Goal: Find specific page/section: Find specific page/section

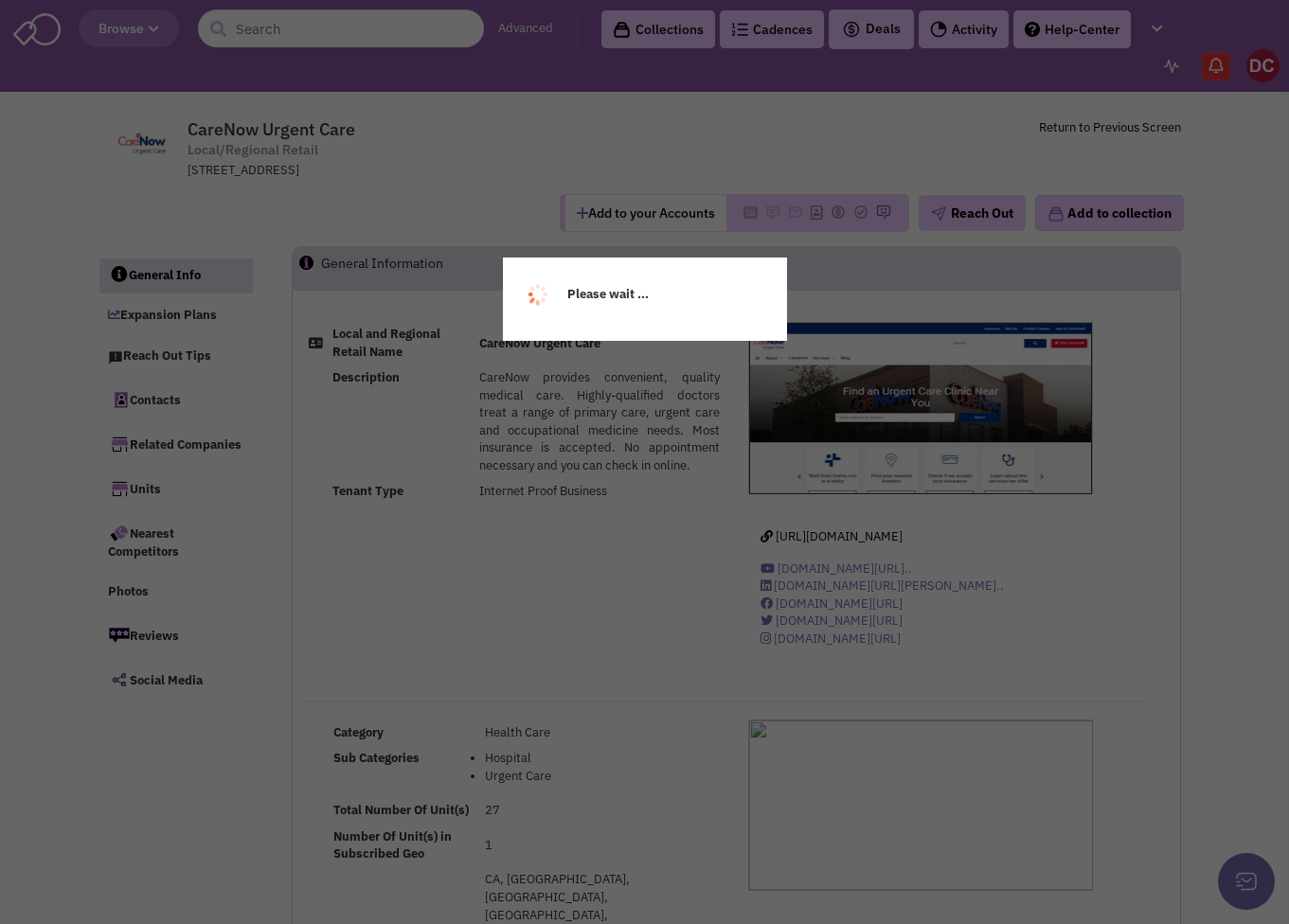
select select
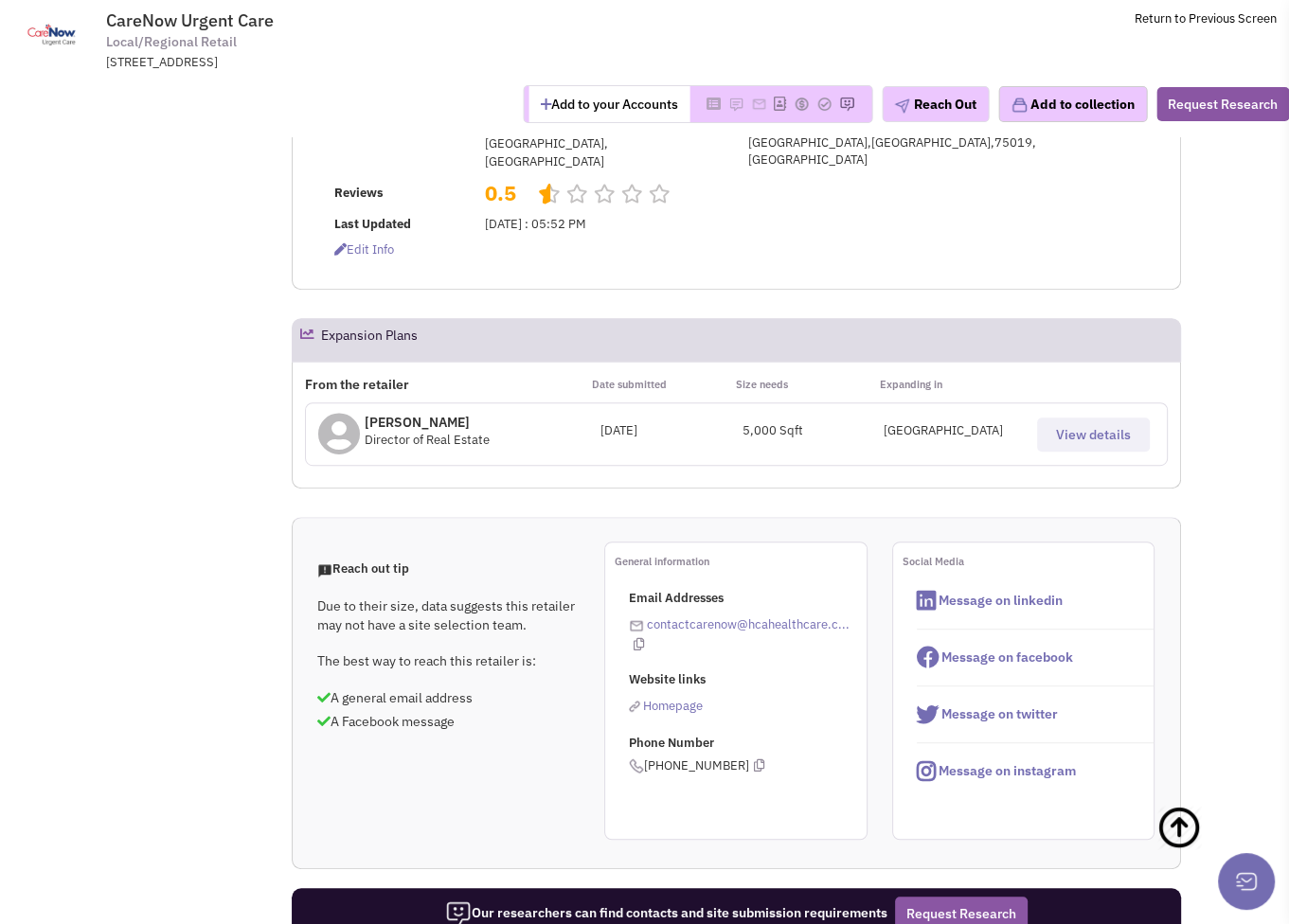
scroll to position [379, 0]
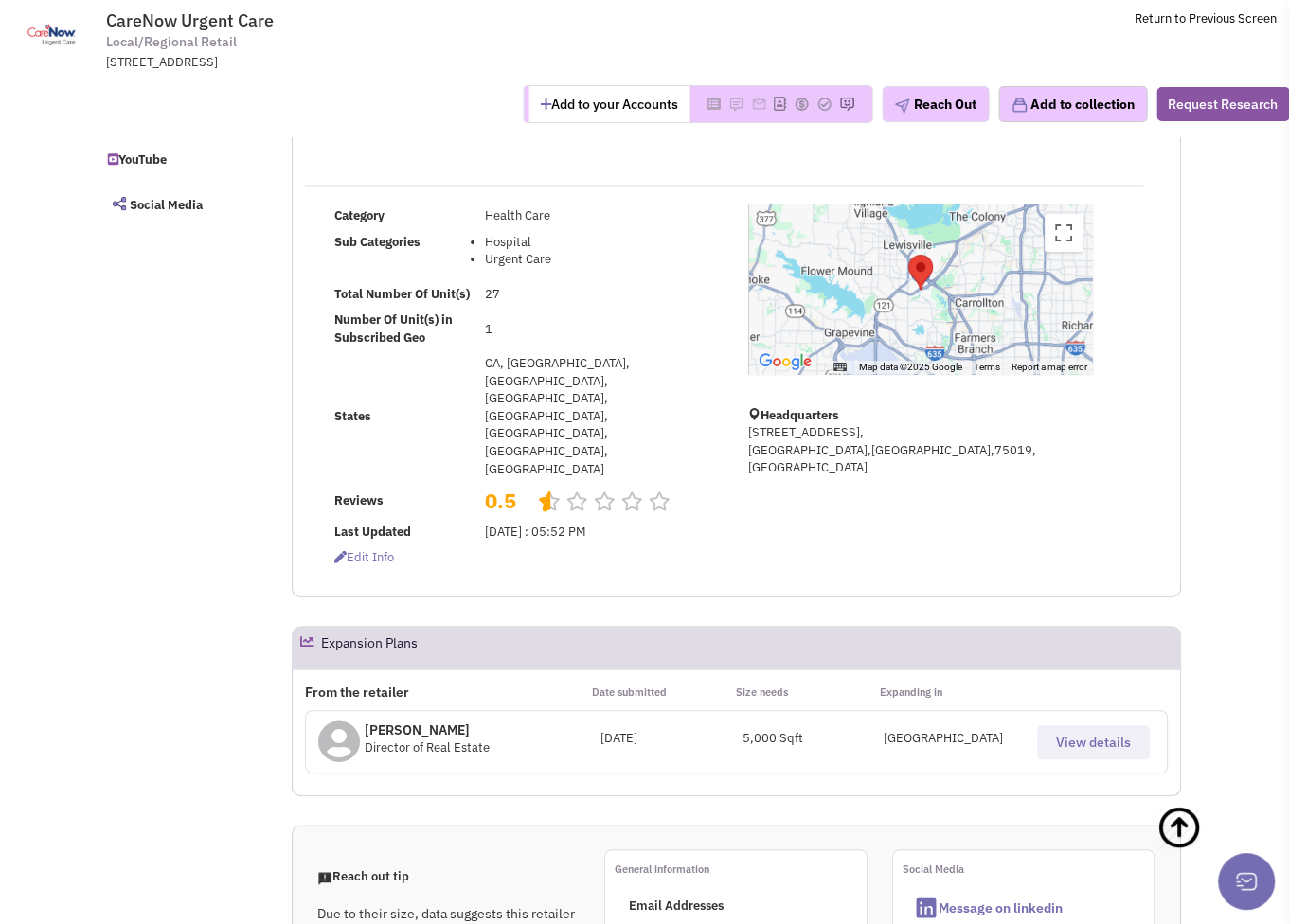
click at [1109, 734] on span "View details" at bounding box center [1093, 743] width 74 height 17
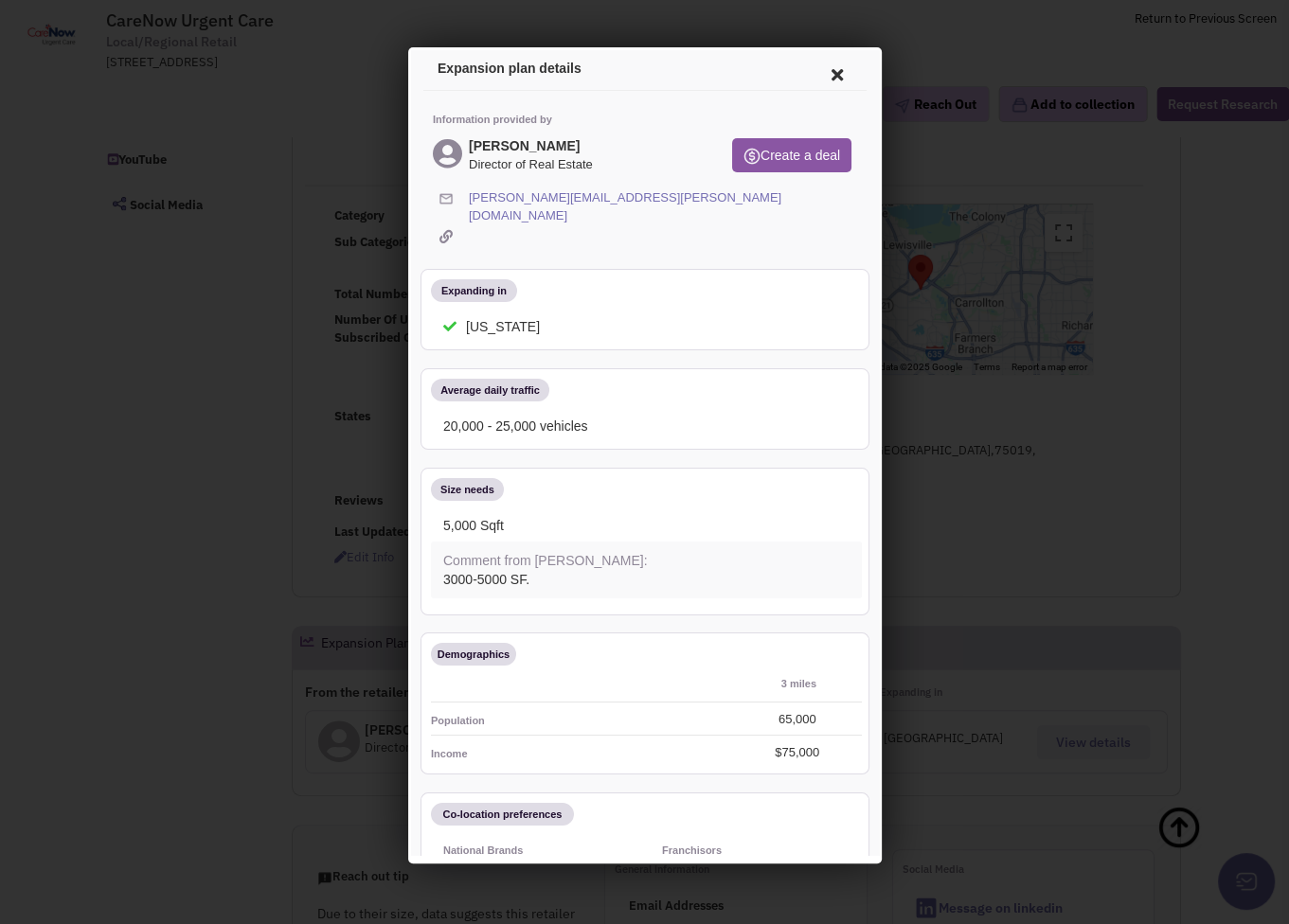
scroll to position [0, 0]
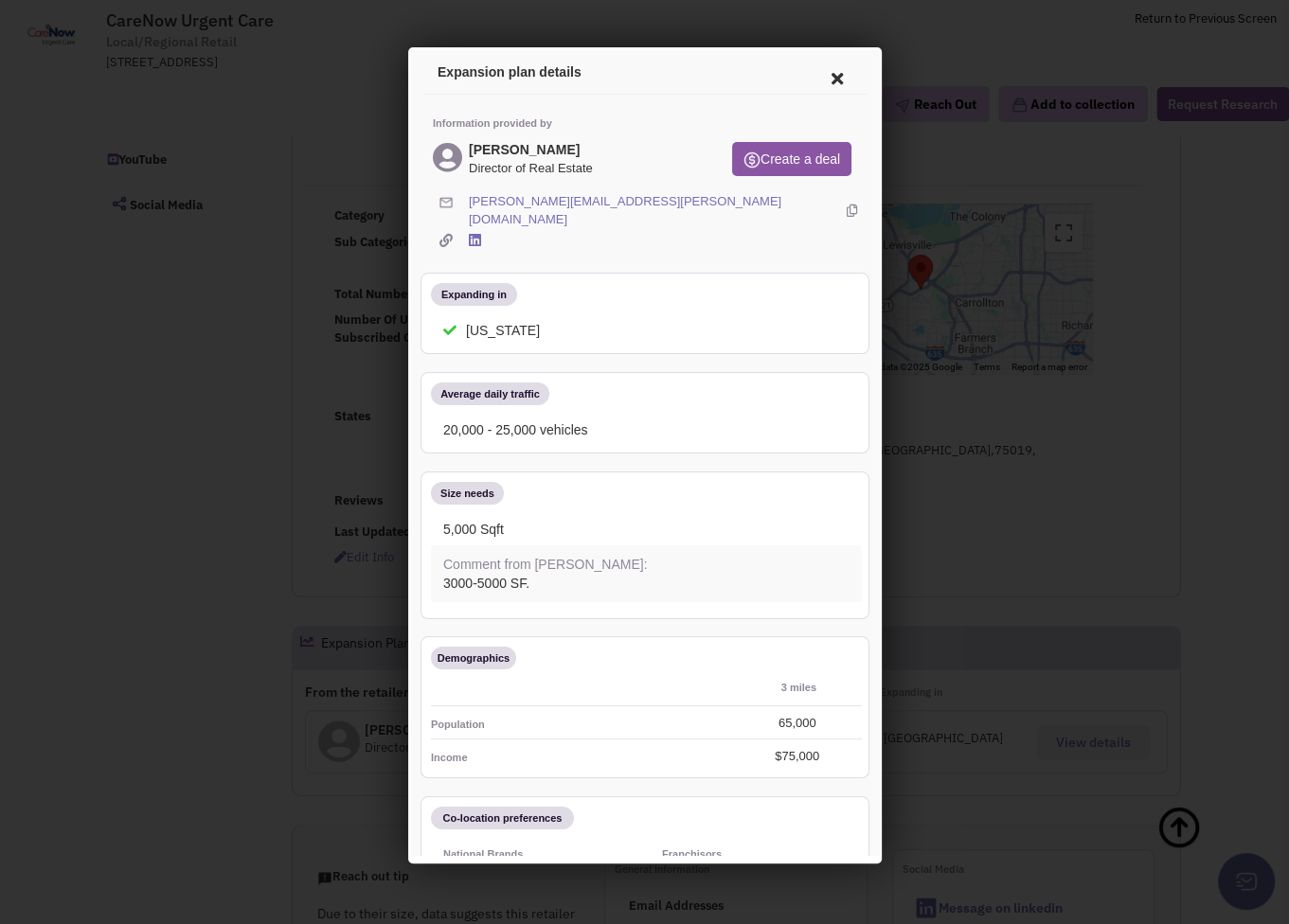
click at [822, 72] on icon at bounding box center [833, 76] width 40 height 46
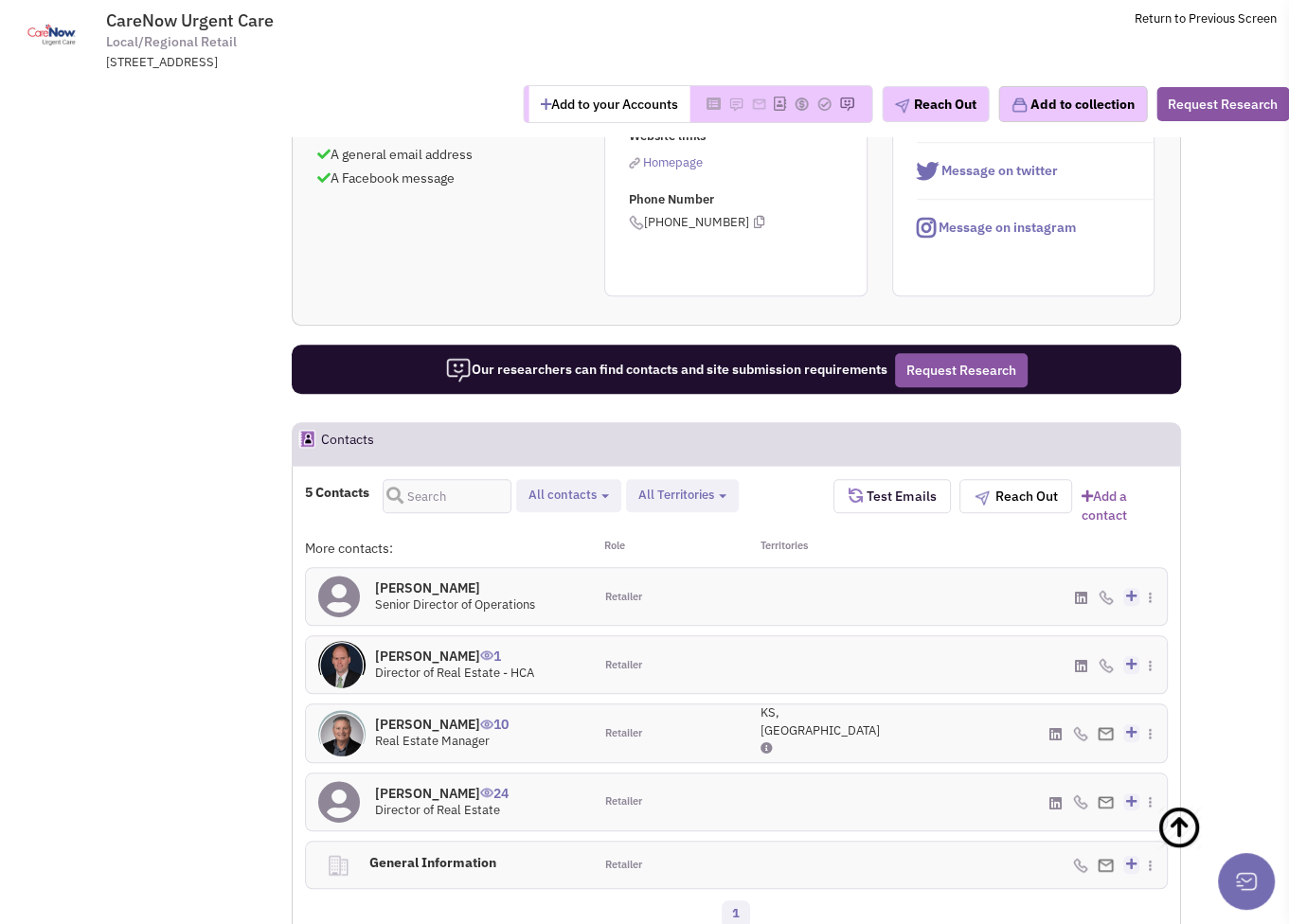
scroll to position [1231, 0]
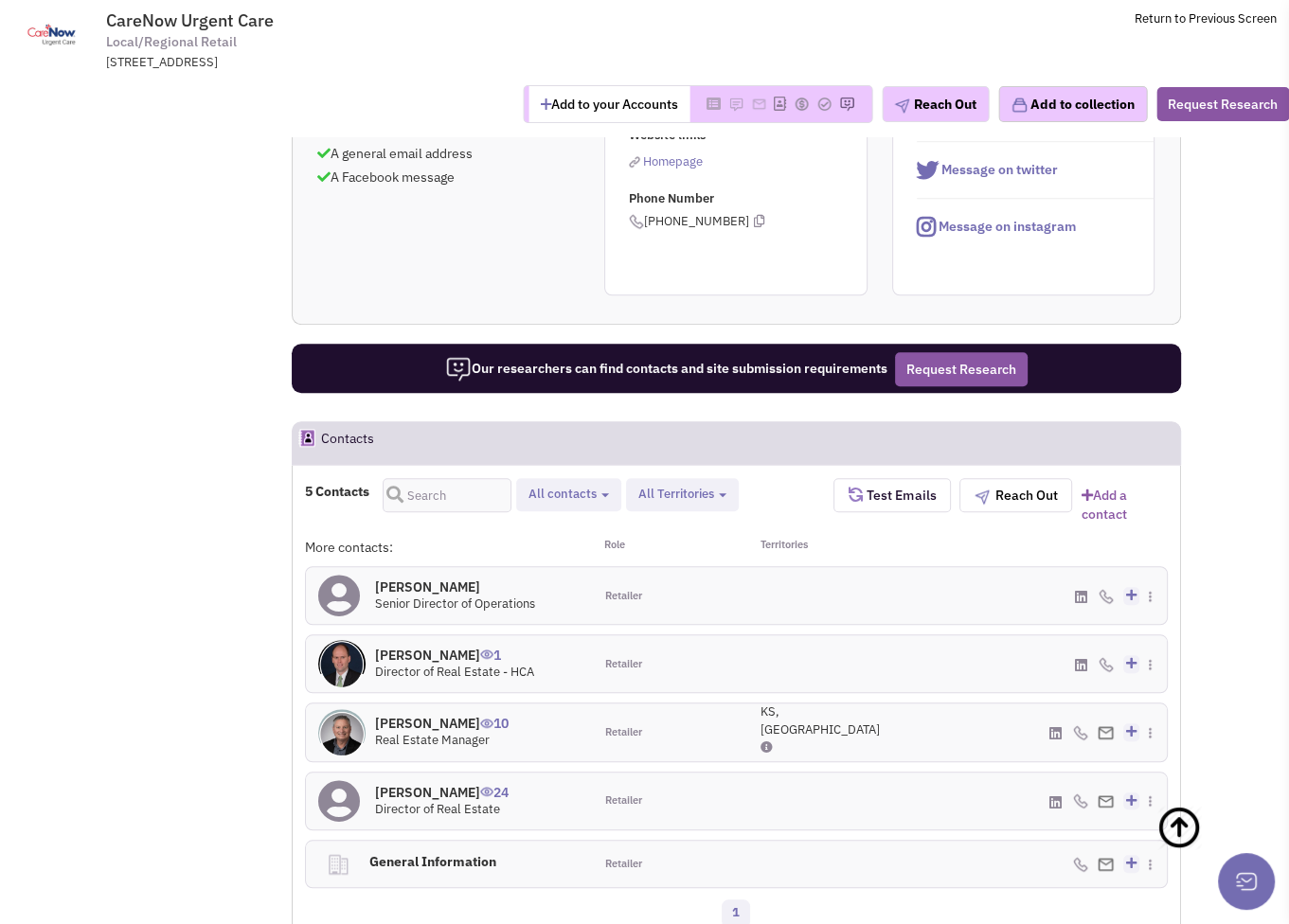
click at [411, 647] on h4 "[PERSON_NAME] 1" at bounding box center [454, 655] width 159 height 17
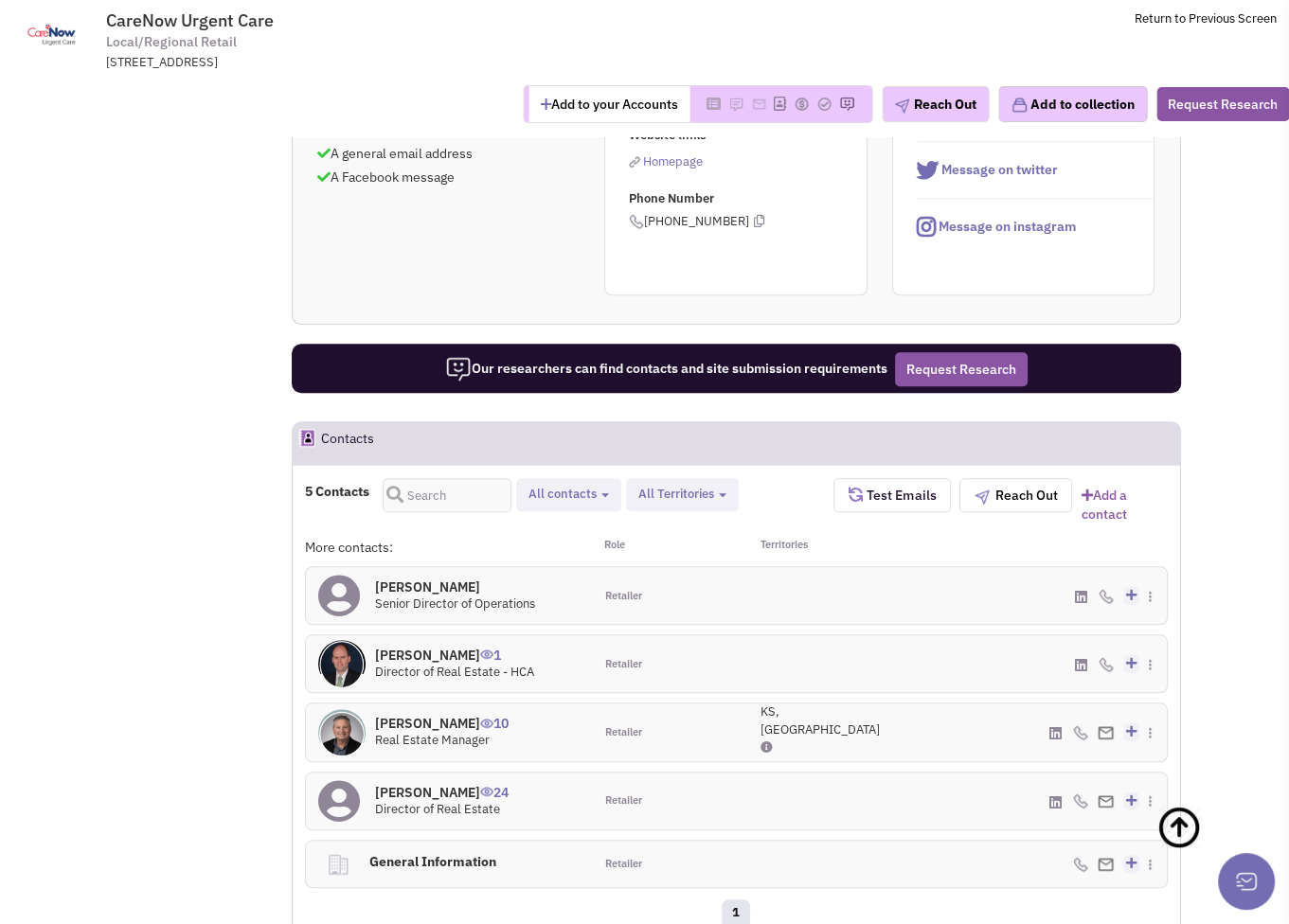
click at [419, 715] on h4 "[PERSON_NAME] 10" at bounding box center [441, 724] width 133 height 17
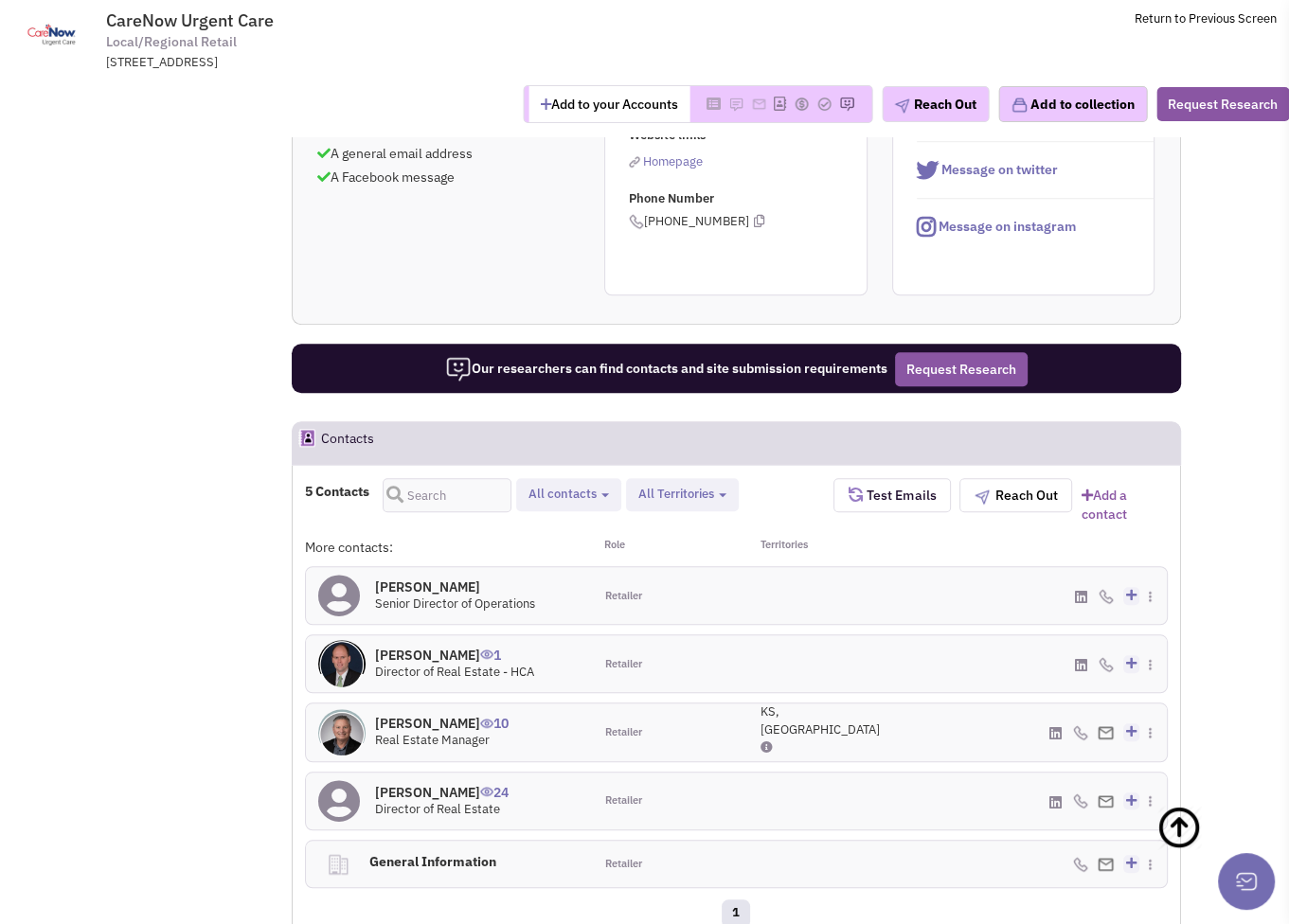
click at [432, 784] on h4 "[PERSON_NAME] 24" at bounding box center [441, 792] width 133 height 17
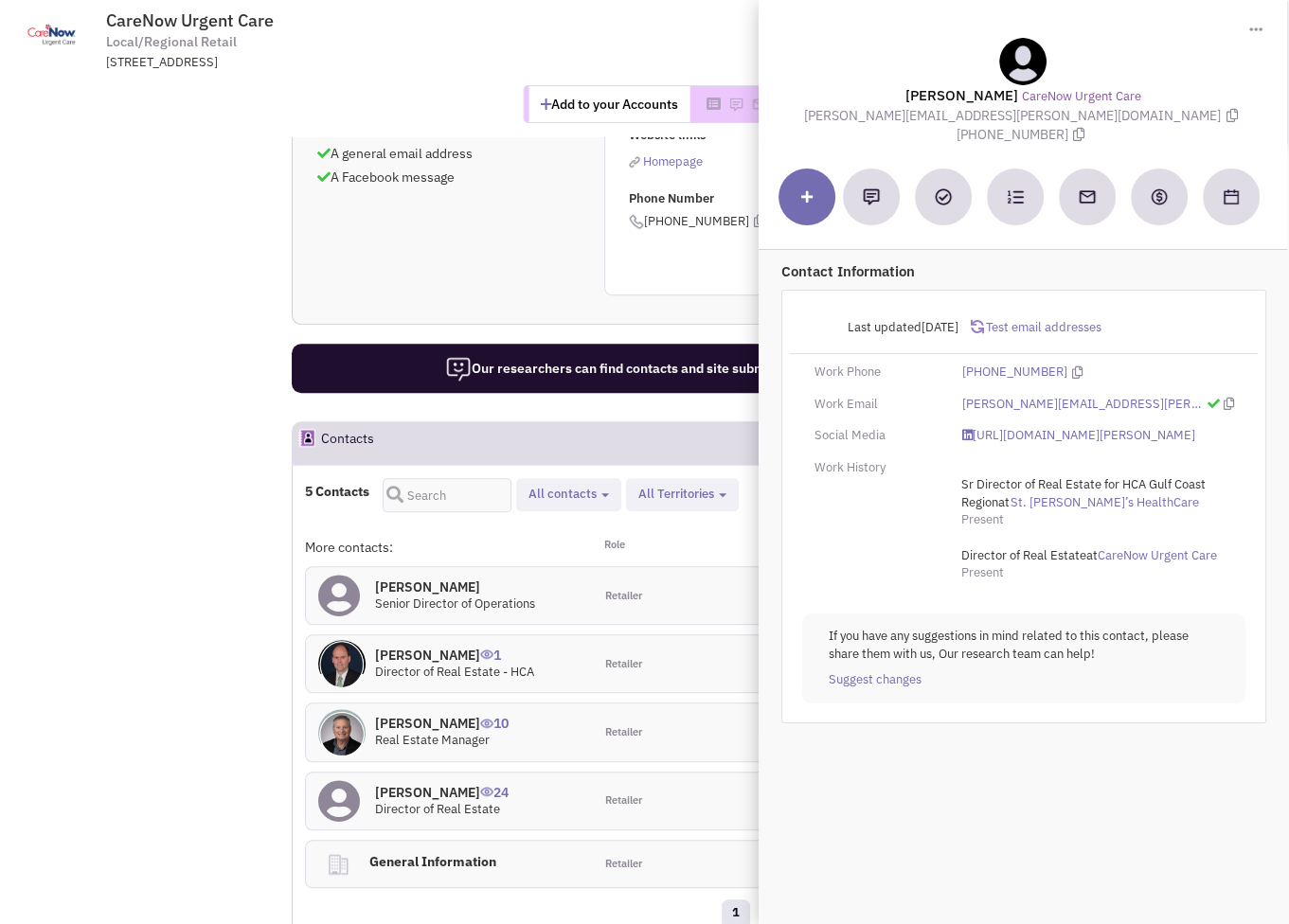
click at [431, 647] on h4 "[PERSON_NAME] 1" at bounding box center [454, 655] width 159 height 17
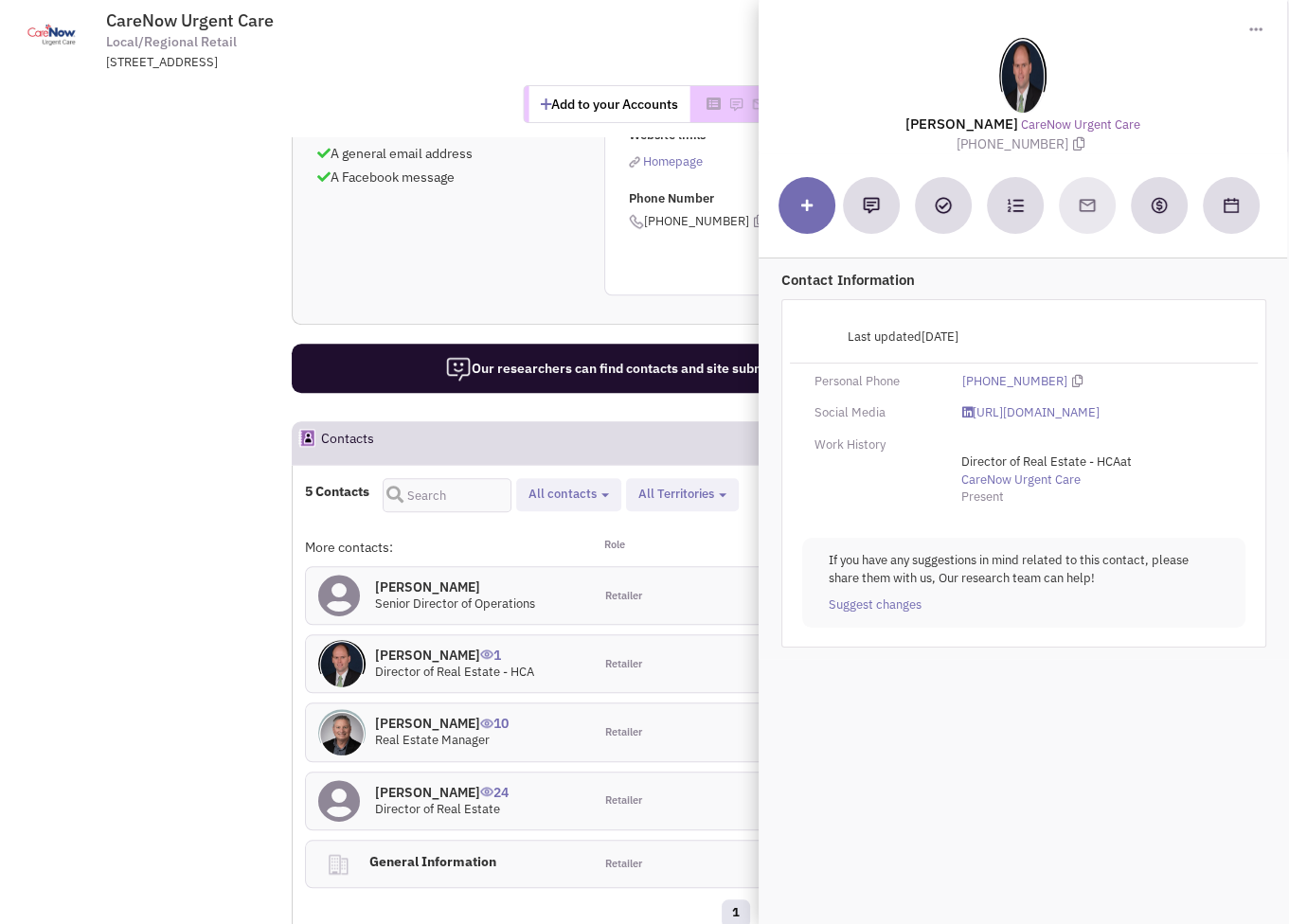
click at [406, 647] on h4 "[PERSON_NAME] 1" at bounding box center [454, 655] width 159 height 17
